Goal: Register for event/course

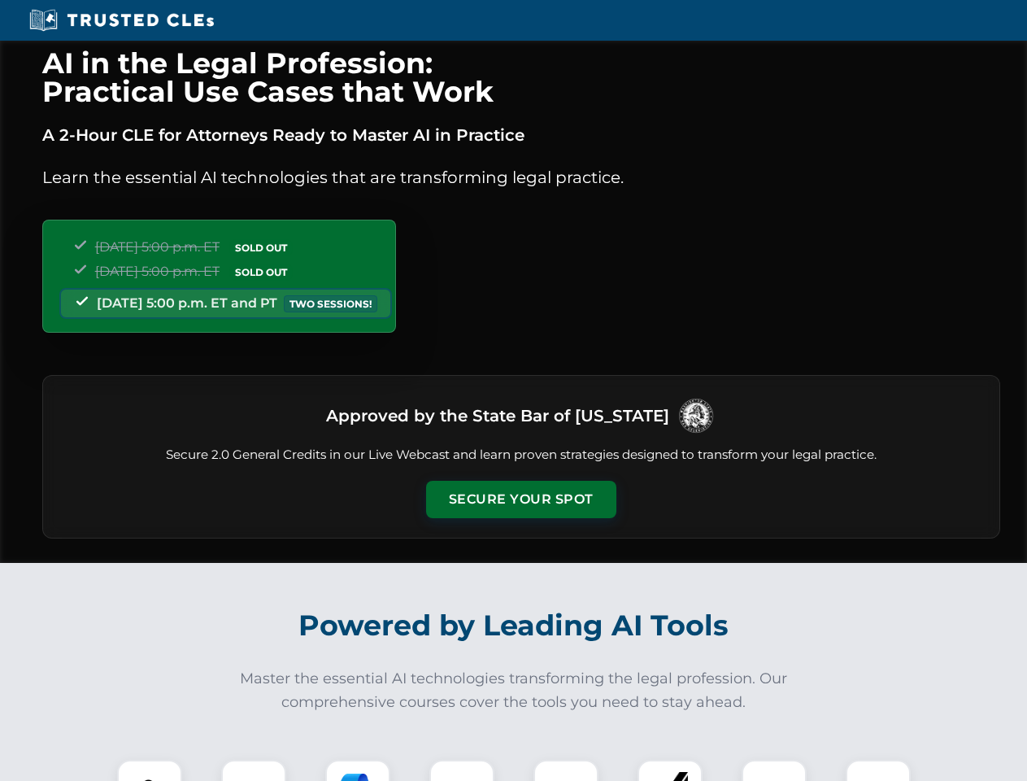
click at [521, 499] on button "Secure Your Spot" at bounding box center [521, 499] width 190 height 37
click at [150, 770] on img at bounding box center [149, 792] width 47 height 47
click at [254, 770] on div at bounding box center [253, 792] width 65 height 65
